Goal: Task Accomplishment & Management: Manage account settings

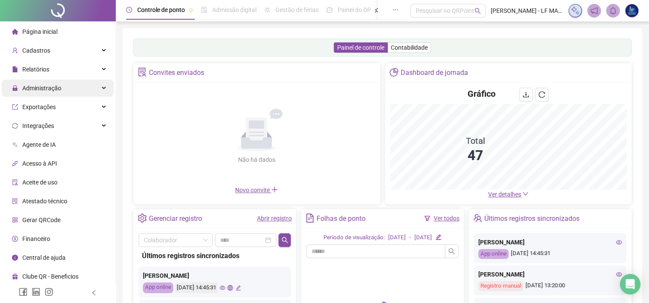
click at [61, 96] on div "Administração" at bounding box center [58, 88] width 112 height 17
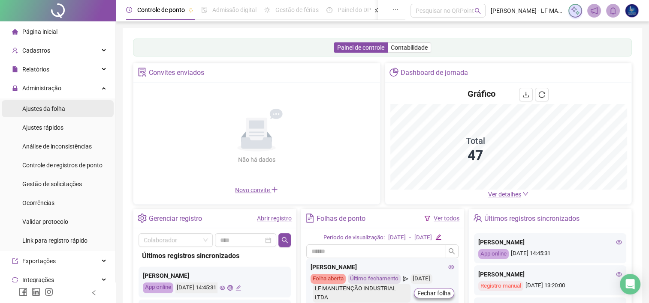
click at [63, 110] on span "Ajustes da folha" at bounding box center [43, 108] width 43 height 7
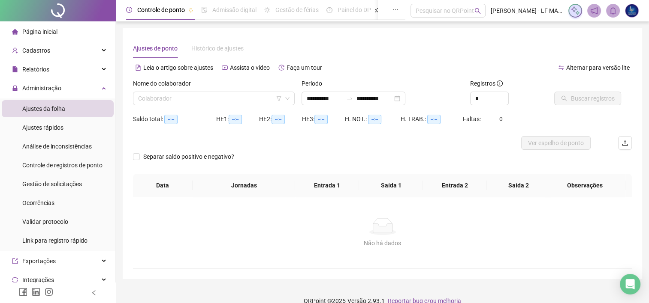
type input "**********"
click at [199, 102] on input "search" at bounding box center [210, 98] width 144 height 13
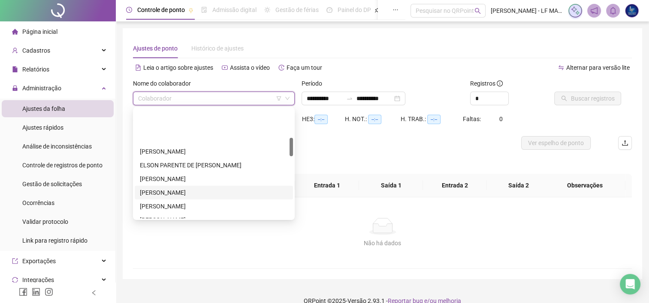
scroll to position [171, 0]
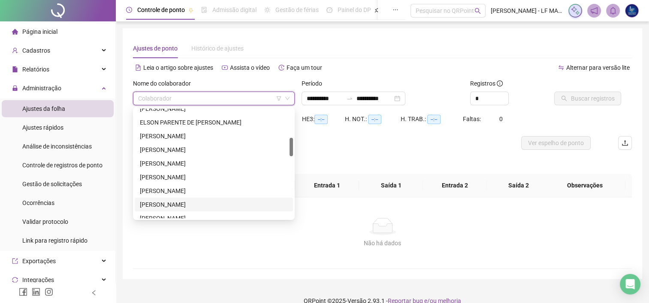
click at [164, 203] on div "[PERSON_NAME]" at bounding box center [214, 204] width 148 height 9
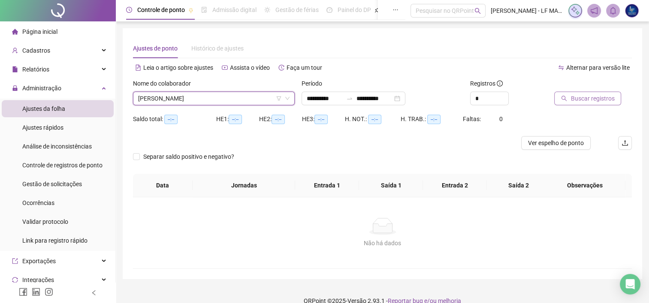
click at [580, 94] on span "Buscar registros" at bounding box center [592, 98] width 44 height 9
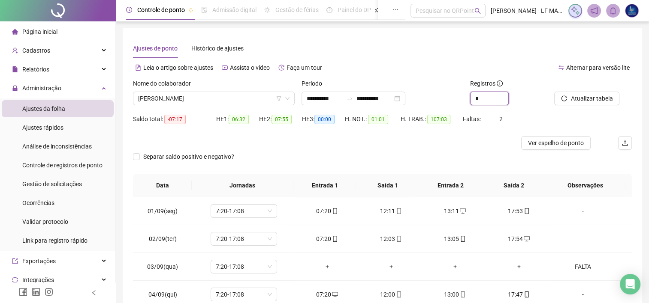
click at [501, 96] on div "*" at bounding box center [489, 99] width 39 height 14
type input "*"
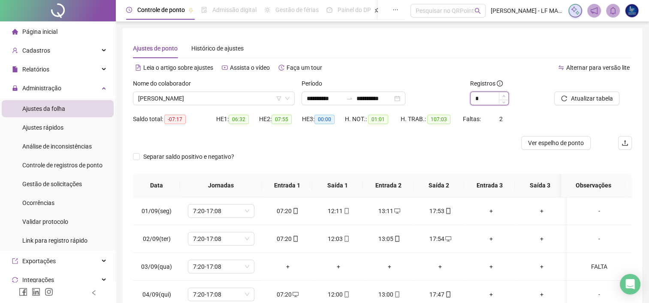
click at [505, 93] on span "Increase Value" at bounding box center [503, 96] width 9 height 8
click at [405, 102] on div "**********" at bounding box center [353, 99] width 104 height 14
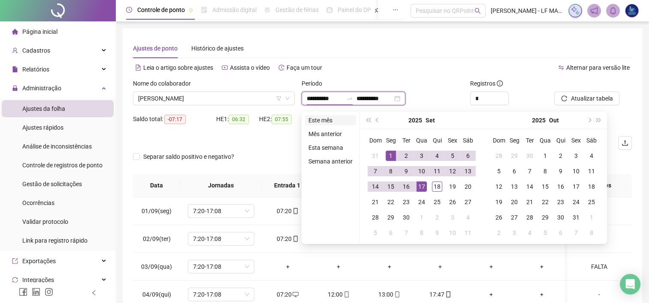
type input "**********"
click at [324, 117] on li "Este mês" at bounding box center [330, 120] width 51 height 10
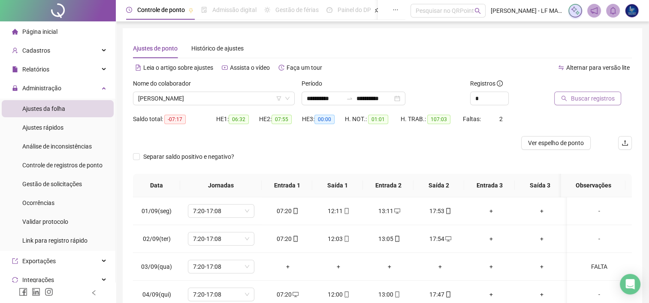
click at [581, 99] on span "Buscar registros" at bounding box center [592, 98] width 44 height 9
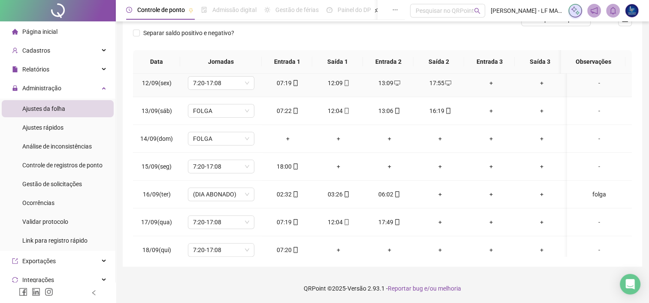
scroll to position [317, 0]
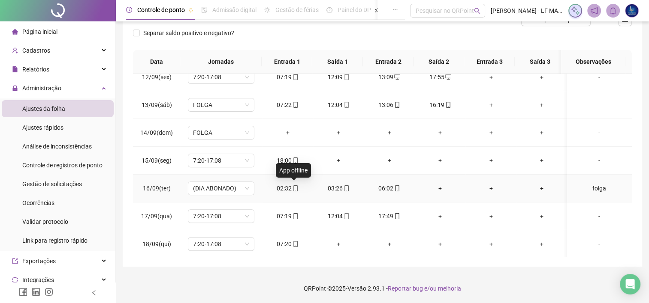
click at [293, 186] on icon "mobile" at bounding box center [295, 189] width 6 height 6
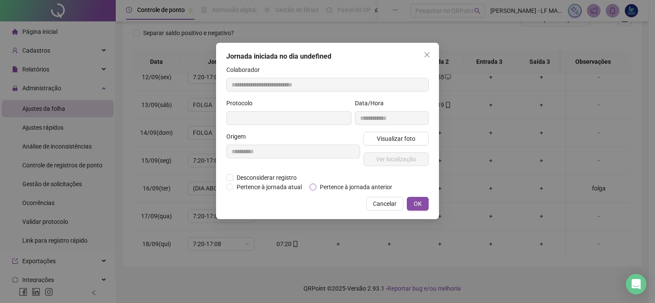
type input "**********"
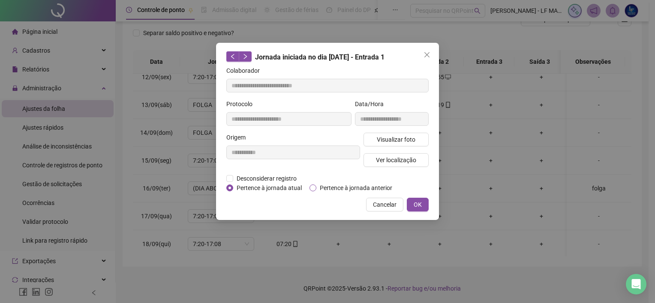
click at [317, 191] on span "Pertence à jornada anterior" at bounding box center [355, 187] width 79 height 9
click at [421, 200] on span "OK" at bounding box center [418, 204] width 8 height 9
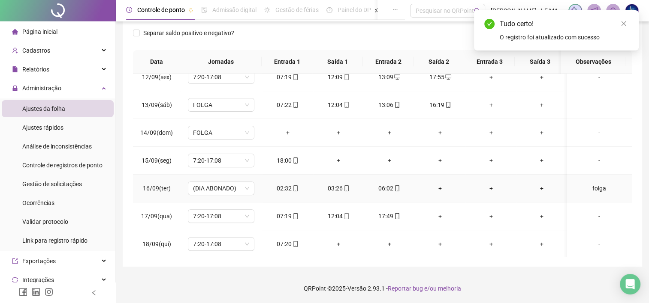
click at [343, 182] on td "03:26" at bounding box center [338, 189] width 51 height 28
click at [346, 186] on icon "mobile" at bounding box center [346, 189] width 6 height 6
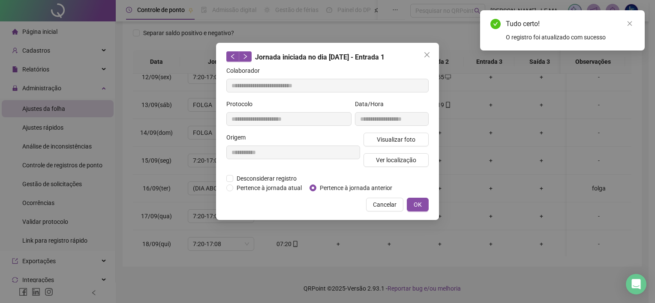
click at [344, 188] on span "Pertence à jornada anterior" at bounding box center [355, 187] width 79 height 9
type input "**********"
click at [343, 189] on span "Pertence à jornada anterior" at bounding box center [355, 187] width 79 height 9
click at [427, 198] on button "OK" at bounding box center [418, 205] width 22 height 14
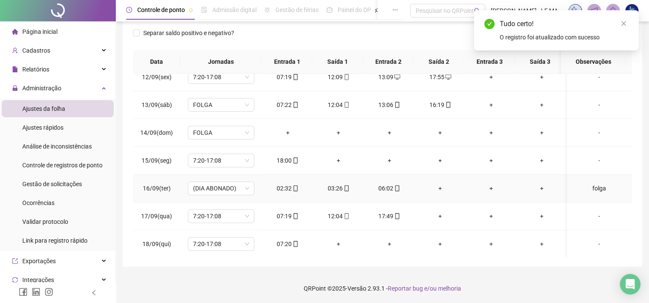
drag, startPoint x: 397, startPoint y: 181, endPoint x: 393, endPoint y: 186, distance: 6.4
click at [397, 182] on td "06:02" at bounding box center [388, 189] width 51 height 28
click at [394, 186] on icon "mobile" at bounding box center [397, 189] width 6 height 6
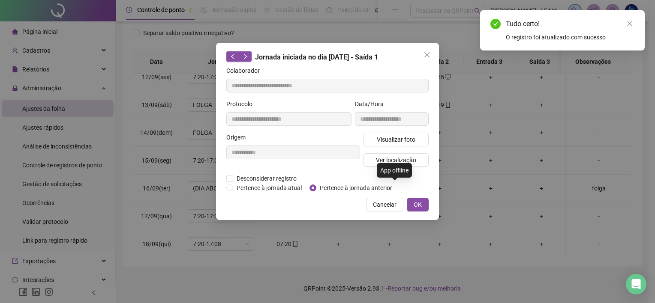
type input "**********"
click at [362, 187] on span "Pertence à jornada anterior" at bounding box center [355, 187] width 79 height 9
click at [418, 202] on span "OK" at bounding box center [418, 204] width 8 height 9
click at [420, 198] on button "OK" at bounding box center [418, 205] width 22 height 14
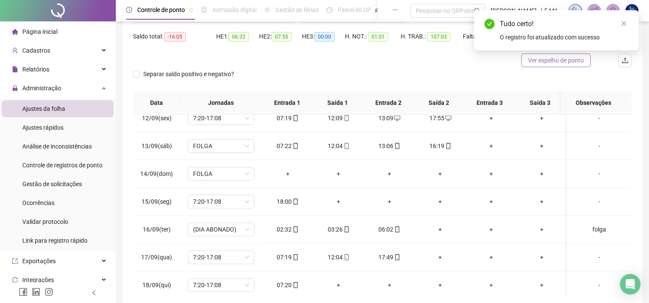
scroll to position [82, 0]
click at [619, 22] on link "Close" at bounding box center [623, 23] width 9 height 9
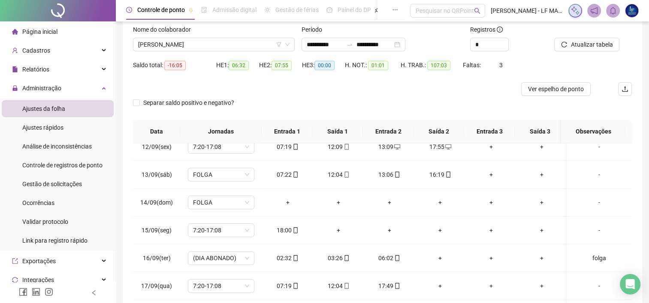
scroll to position [39, 0]
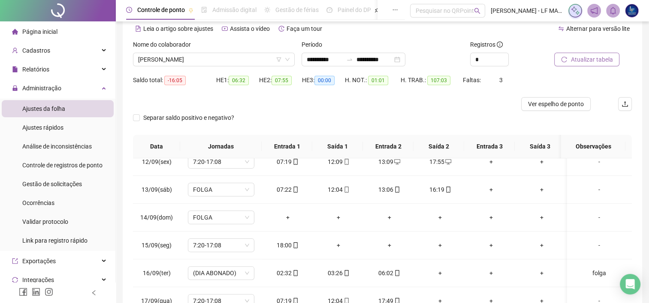
click at [584, 66] on button "Atualizar tabela" at bounding box center [586, 60] width 65 height 14
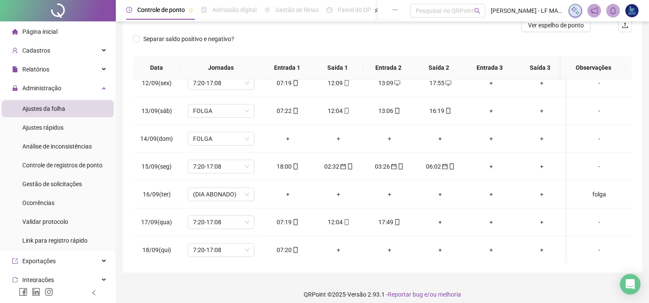
scroll to position [124, 0]
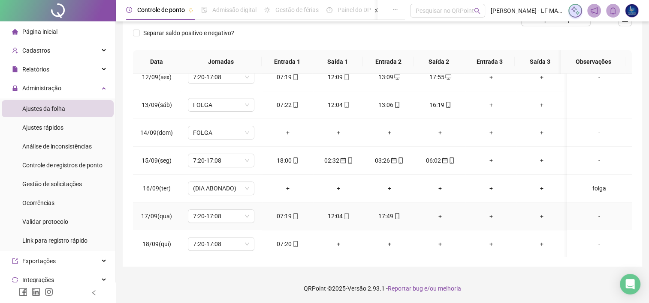
click at [437, 215] on div "+" at bounding box center [439, 216] width 37 height 9
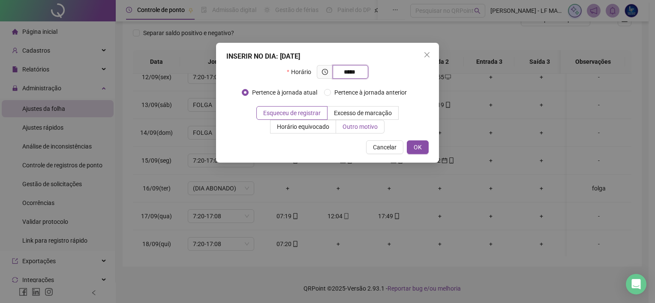
type input "*****"
click at [363, 124] on span "Outro motivo" at bounding box center [359, 126] width 35 height 7
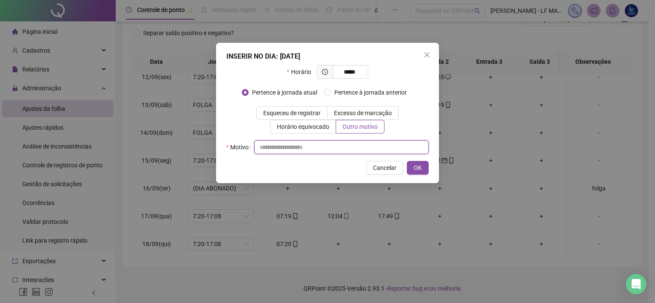
click at [347, 142] on input "text" at bounding box center [341, 148] width 174 height 14
type input "**********"
click at [421, 167] on span "OK" at bounding box center [418, 167] width 8 height 9
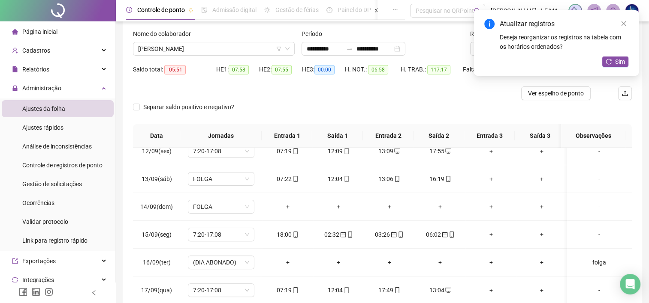
scroll to position [38, 0]
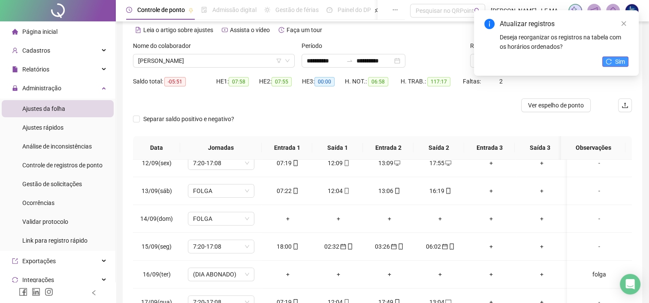
click at [614, 58] on button "Sim" at bounding box center [615, 62] width 26 height 10
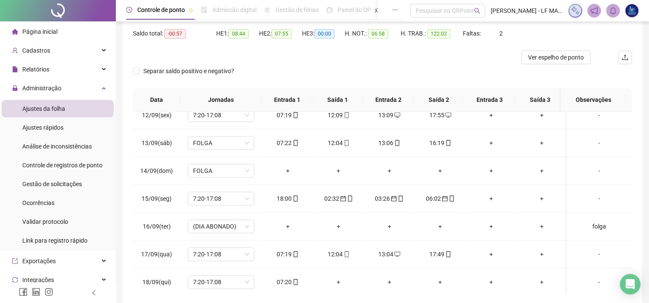
scroll to position [124, 0]
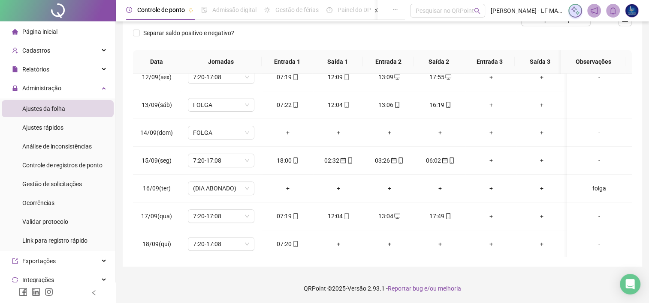
click at [396, 180] on html "**********" at bounding box center [324, 27] width 649 height 303
